Goal: Check status: Check status

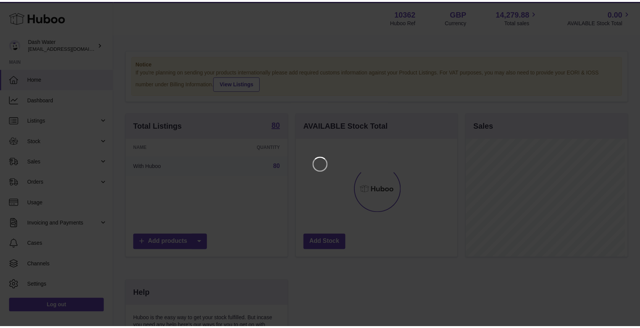
scroll to position [119, 164]
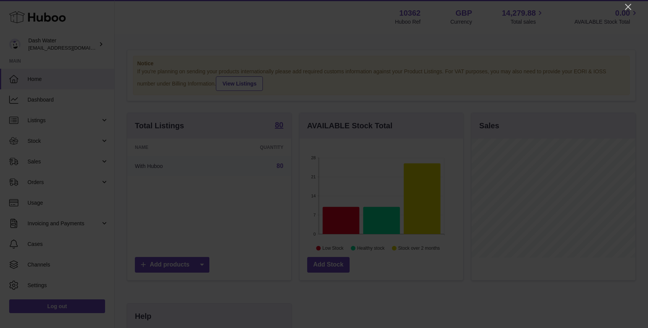
click at [628, 13] on div at bounding box center [324, 164] width 648 height 328
click at [625, 5] on icon "Close" at bounding box center [628, 6] width 9 height 9
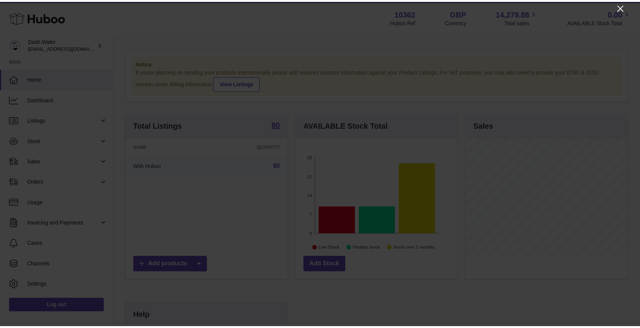
scroll to position [381934, 381892]
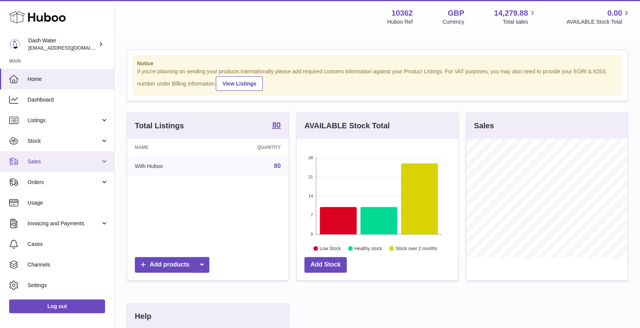
click at [75, 163] on span "Sales" at bounding box center [64, 161] width 73 height 7
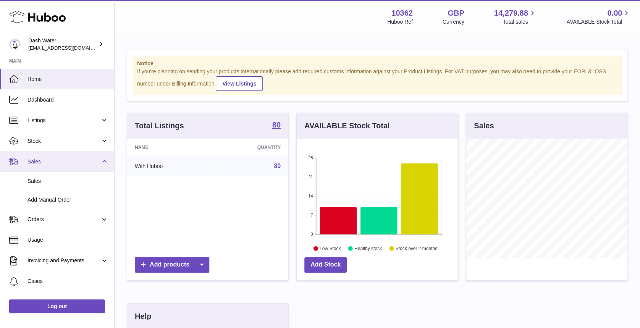
click at [74, 156] on link "Sales" at bounding box center [57, 161] width 114 height 21
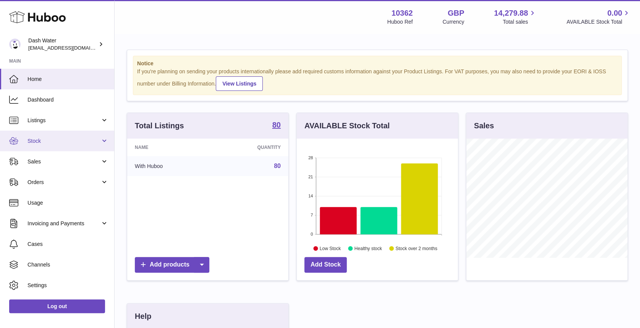
click at [77, 138] on span "Stock" at bounding box center [64, 141] width 73 height 7
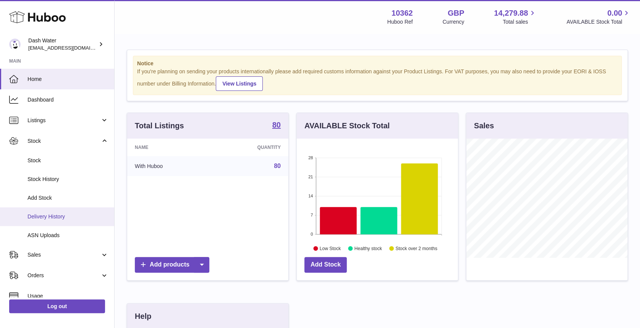
click at [62, 217] on span "Delivery History" at bounding box center [68, 216] width 81 height 7
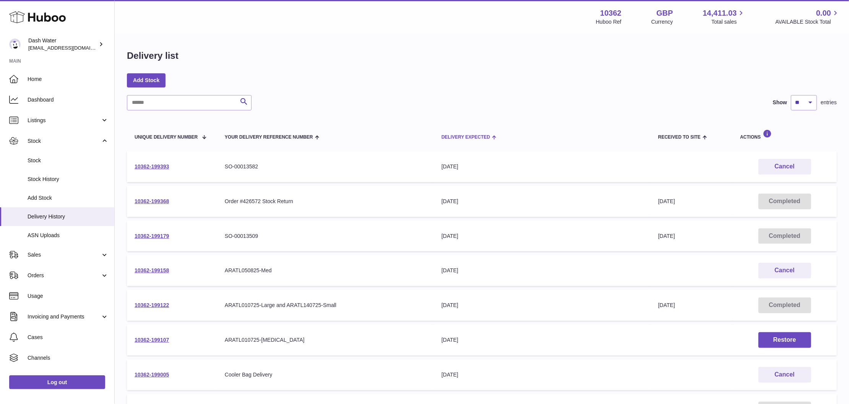
click at [488, 133] on th "Delivery Expected" at bounding box center [542, 135] width 217 height 26
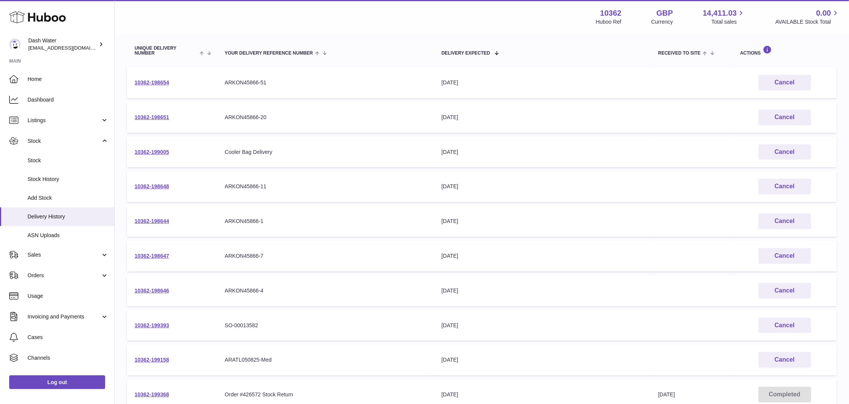
scroll to position [102, 0]
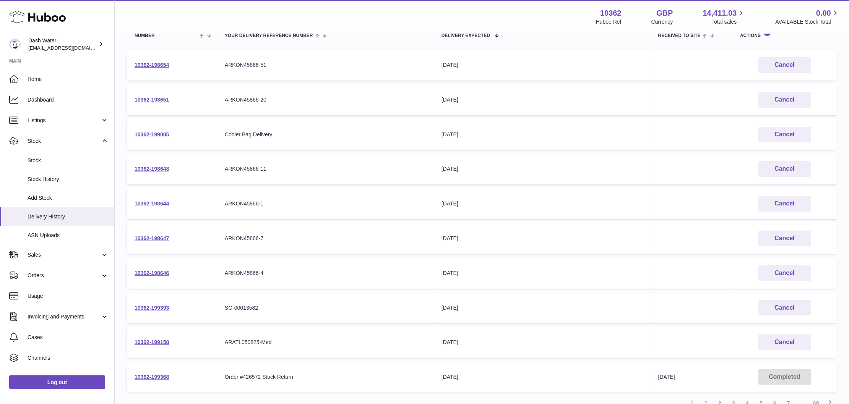
click at [483, 204] on div "22nd Aug 2025" at bounding box center [541, 203] width 201 height 7
click at [155, 305] on link "10362-199393" at bounding box center [151, 308] width 34 height 6
click at [154, 271] on link "10362-198646" at bounding box center [151, 273] width 34 height 6
click at [151, 234] on td "10362-198647" at bounding box center [172, 238] width 90 height 31
click at [156, 202] on link "10362-198644" at bounding box center [151, 204] width 34 height 6
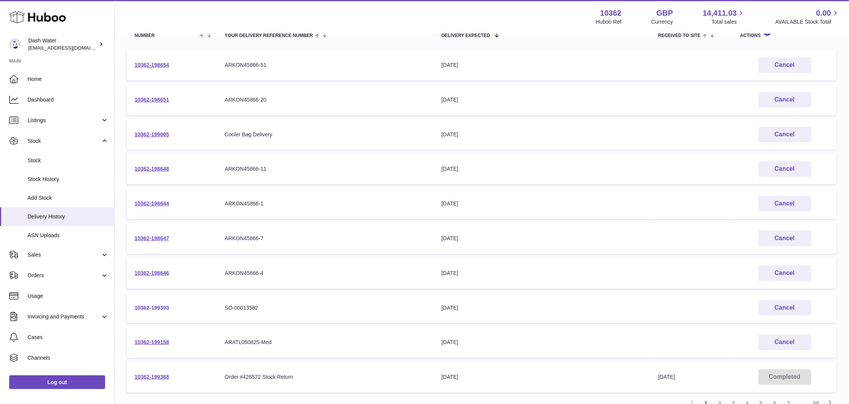
click at [155, 307] on link "10362-199393" at bounding box center [151, 308] width 34 height 6
click at [142, 270] on link "10362-198646" at bounding box center [151, 273] width 34 height 6
click at [144, 235] on link "10362-198647" at bounding box center [151, 238] width 34 height 6
click at [147, 202] on link "10362-198644" at bounding box center [151, 204] width 34 height 6
click at [155, 170] on link "10362-198648" at bounding box center [151, 169] width 34 height 6
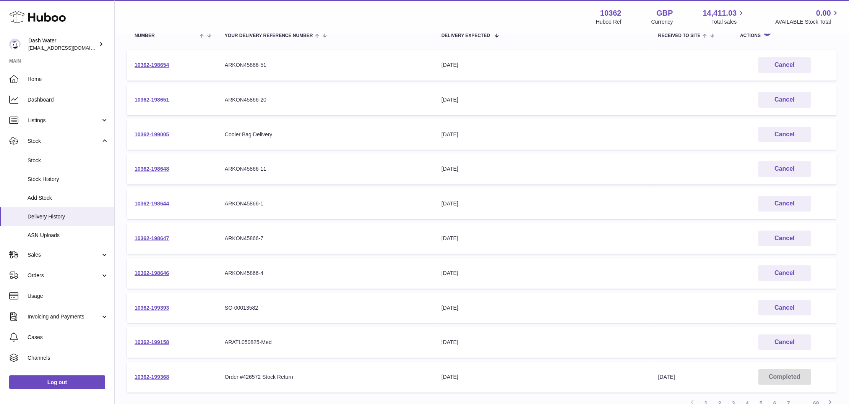
click at [149, 98] on link "10362-198651" at bounding box center [151, 100] width 34 height 6
